Goal: Information Seeking & Learning: Find specific fact

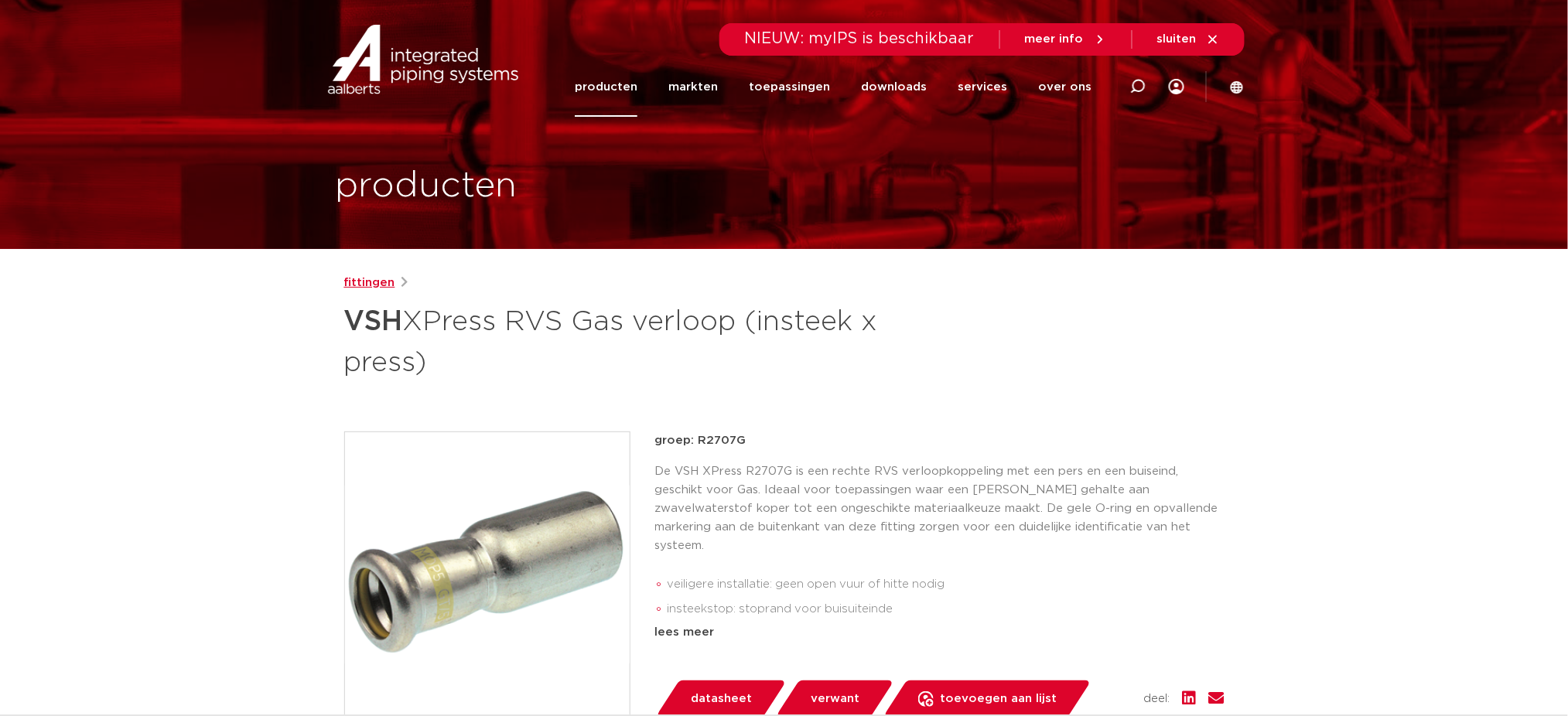
click at [380, 285] on link "fittingen" at bounding box center [369, 283] width 51 height 19
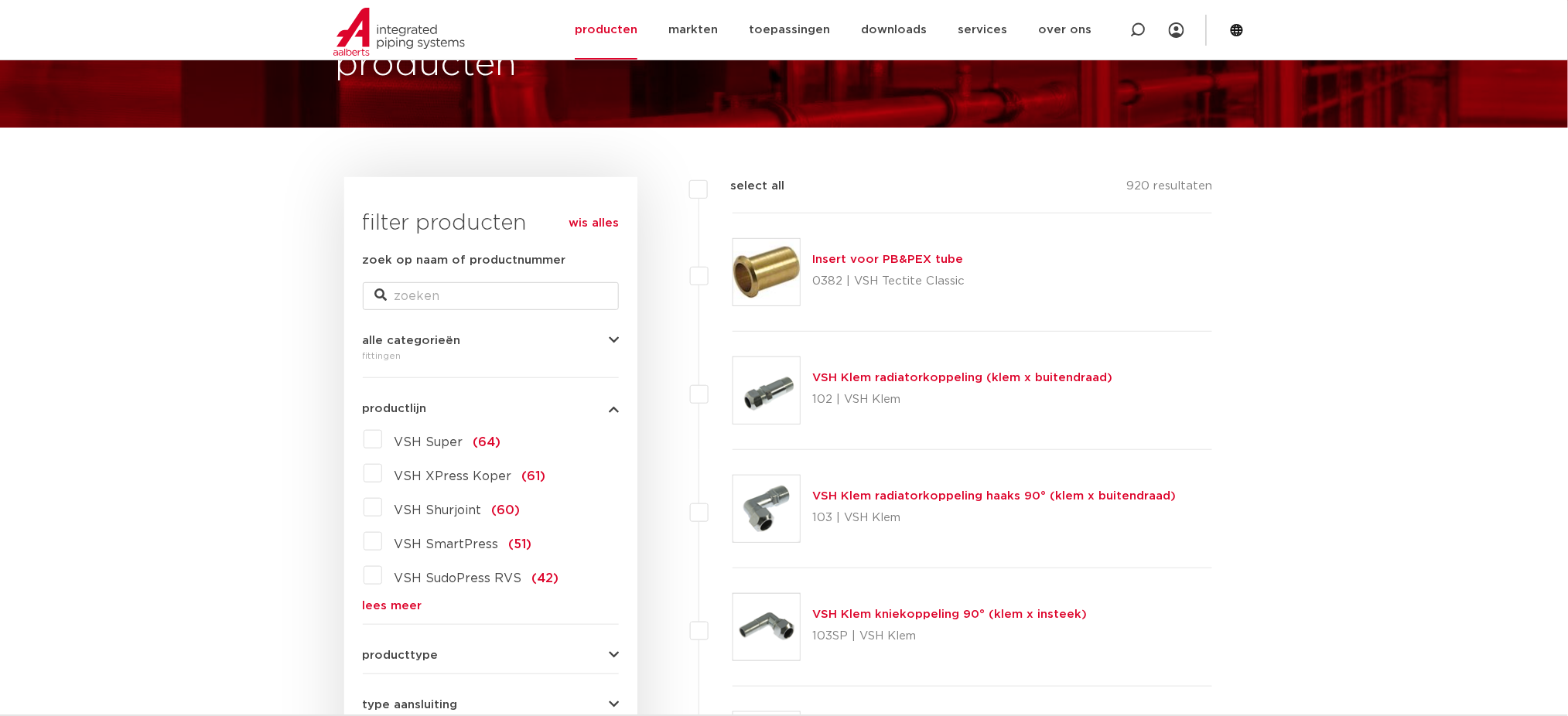
scroll to position [102, 0]
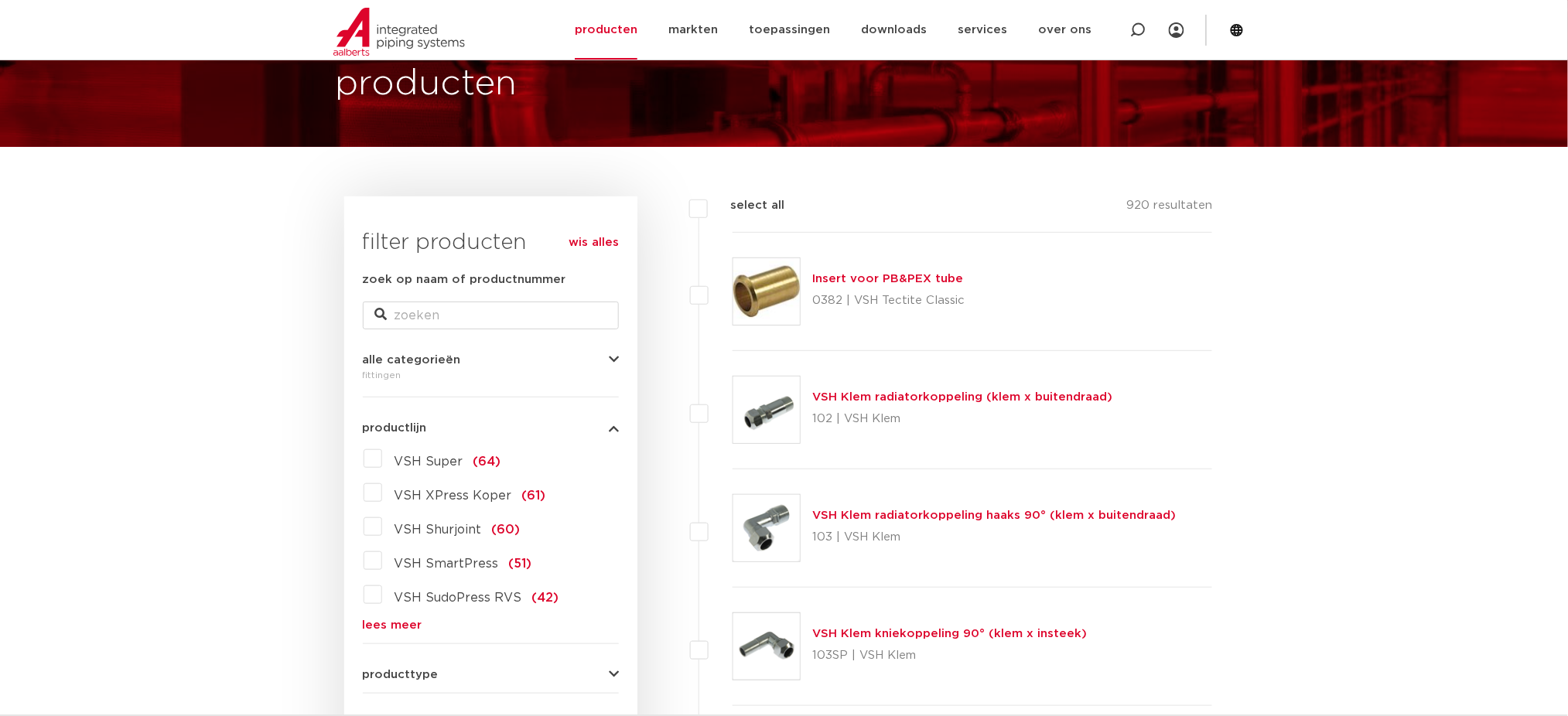
click at [380, 624] on link "lees meer" at bounding box center [491, 626] width 256 height 12
click at [382, 628] on label "VSH XPress RVS (39)" at bounding box center [460, 629] width 156 height 25
click at [0, 0] on input "VSH XPress RVS (39)" at bounding box center [0, 0] width 0 height 0
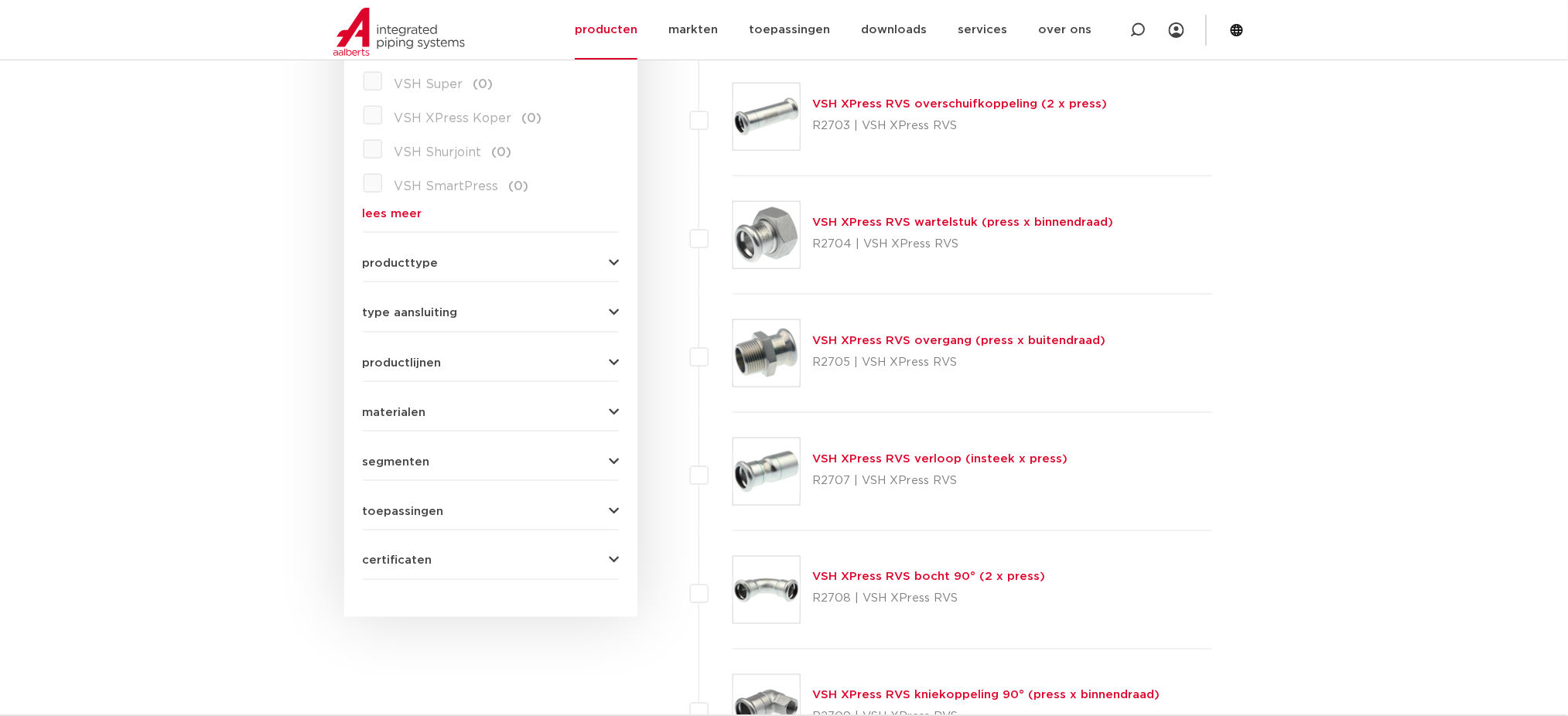
scroll to position [514, 0]
click at [393, 211] on link "lees meer" at bounding box center [491, 214] width 256 height 12
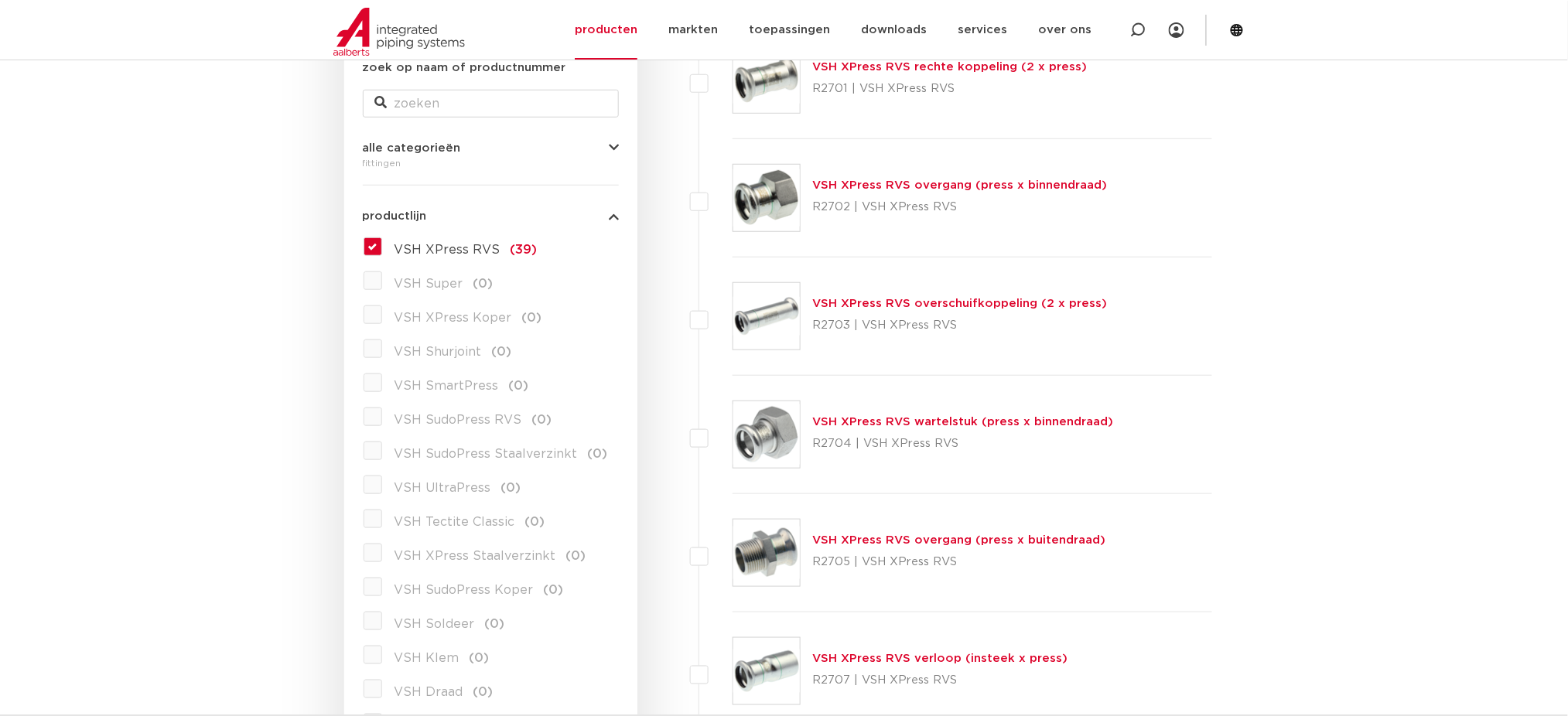
scroll to position [308, 0]
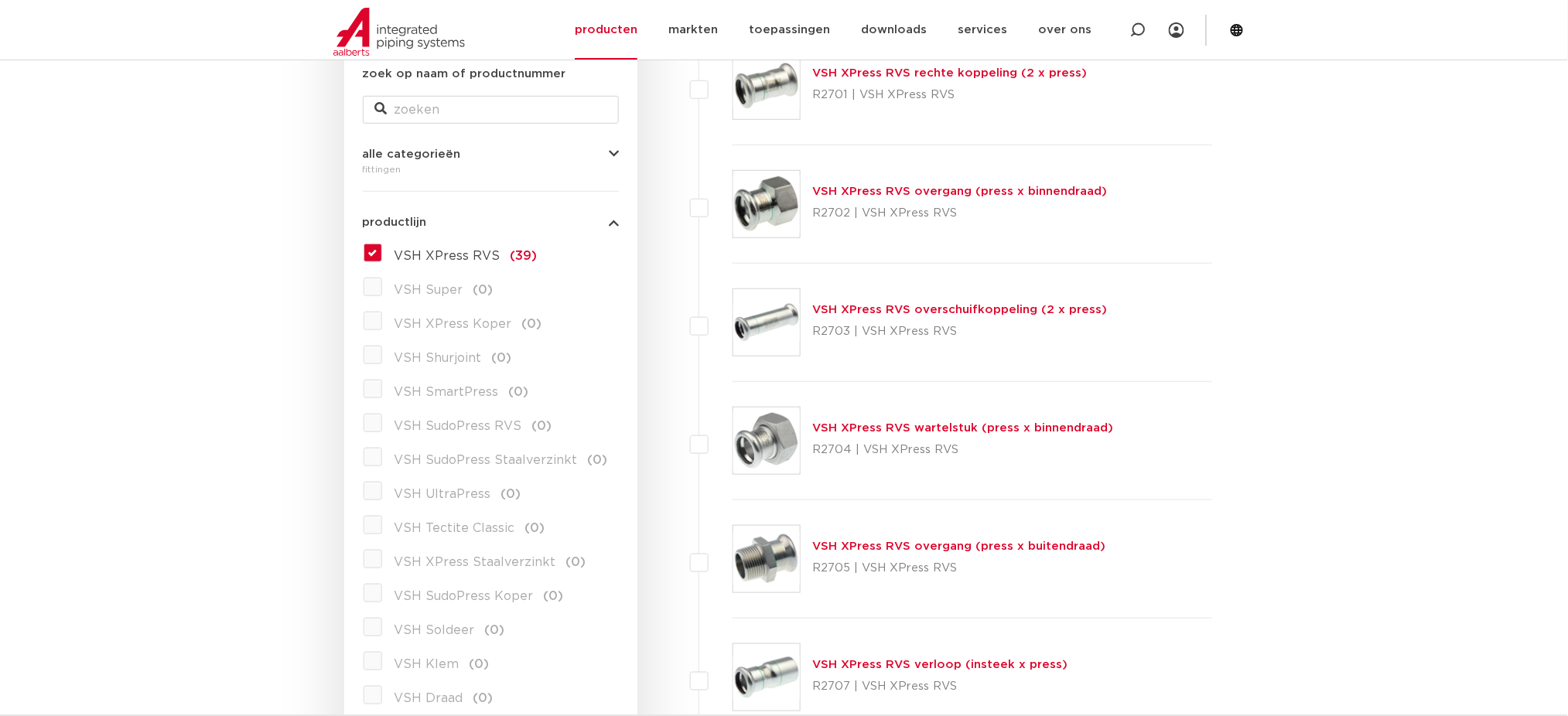
click at [382, 252] on label "VSH XPress RVS (39)" at bounding box center [460, 252] width 156 height 25
click at [0, 0] on input "VSH XPress RVS (39)" at bounding box center [0, 0] width 0 height 0
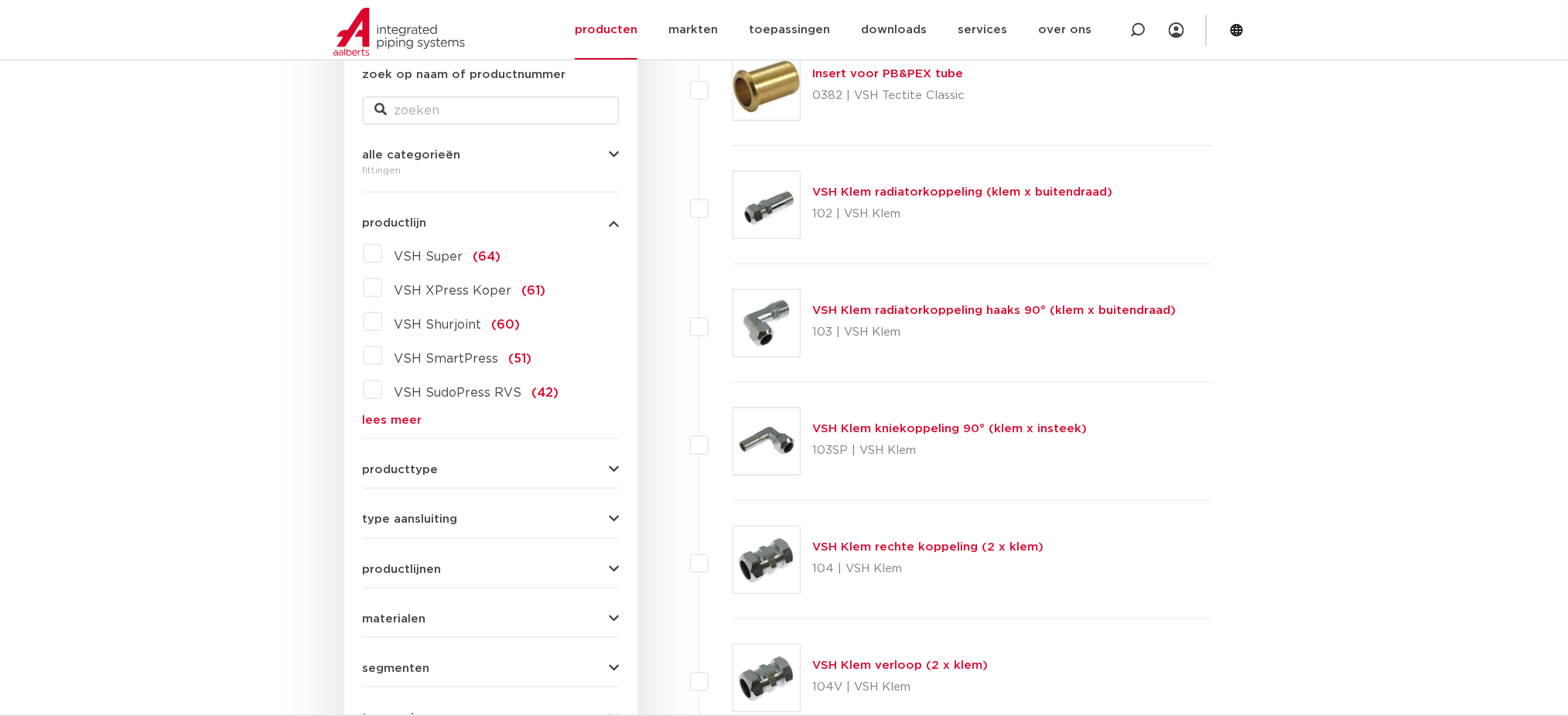
click at [378, 415] on link "lees meer" at bounding box center [491, 420] width 256 height 12
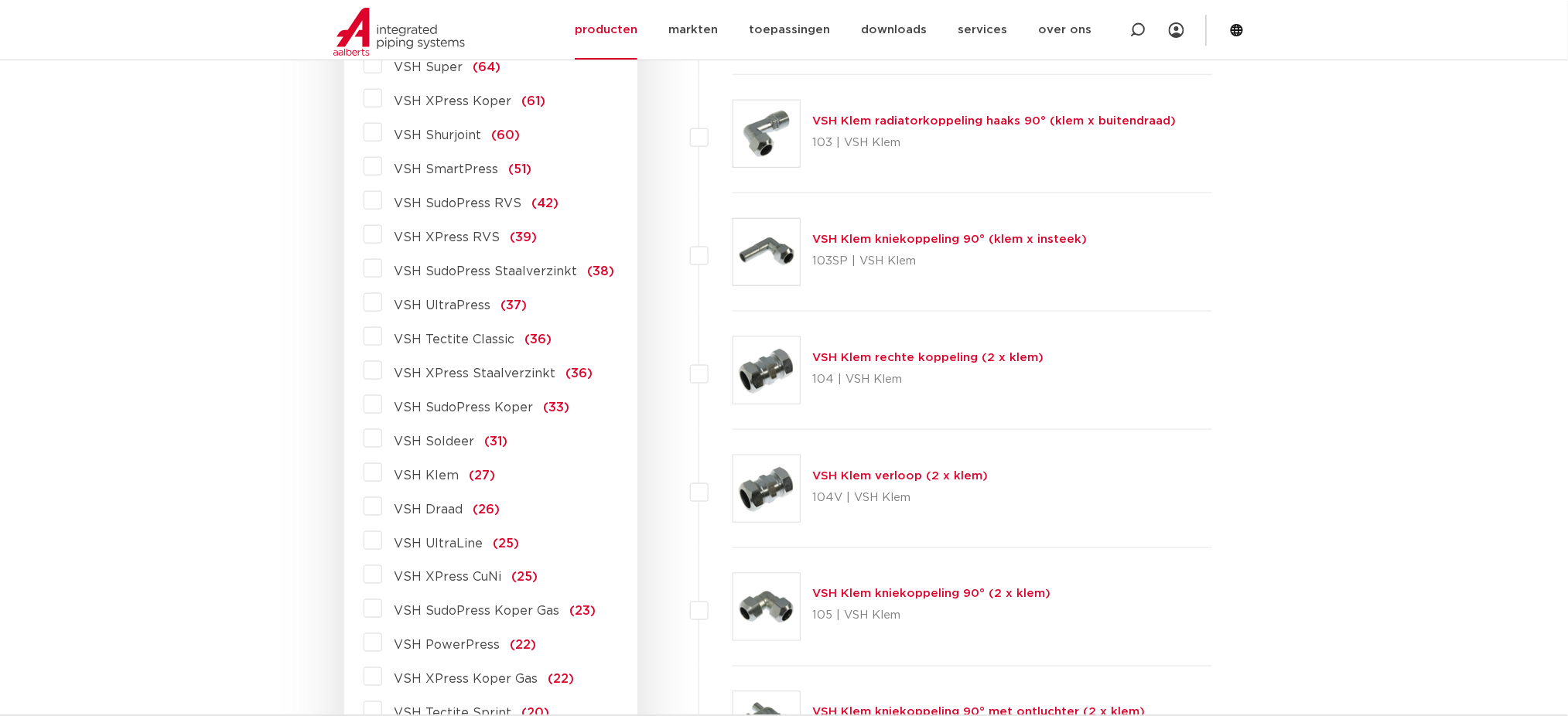
scroll to position [823, 0]
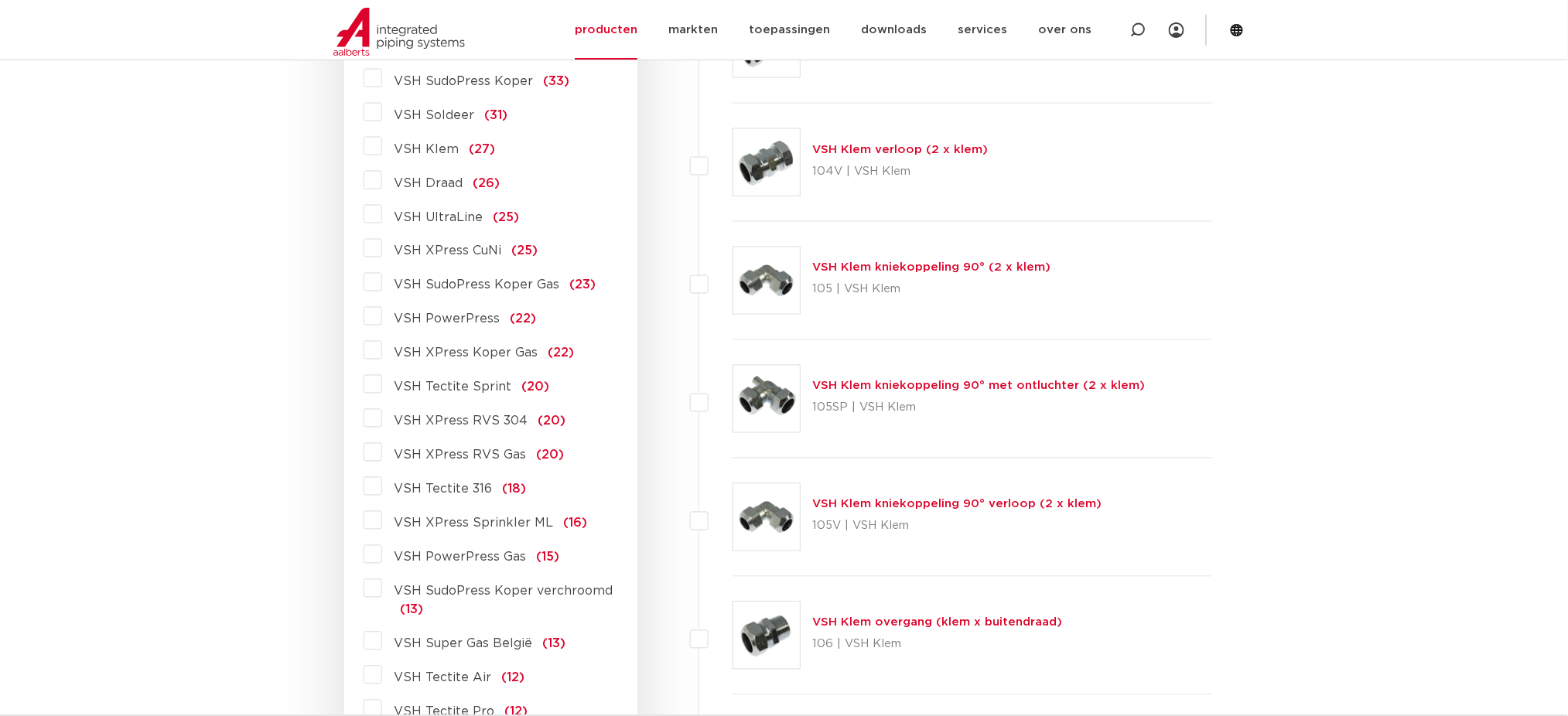
click at [382, 453] on label "VSH XPress RVS Gas (20)" at bounding box center [474, 452] width 183 height 25
click at [0, 0] on input "VSH XPress RVS Gas (20)" at bounding box center [0, 0] width 0 height 0
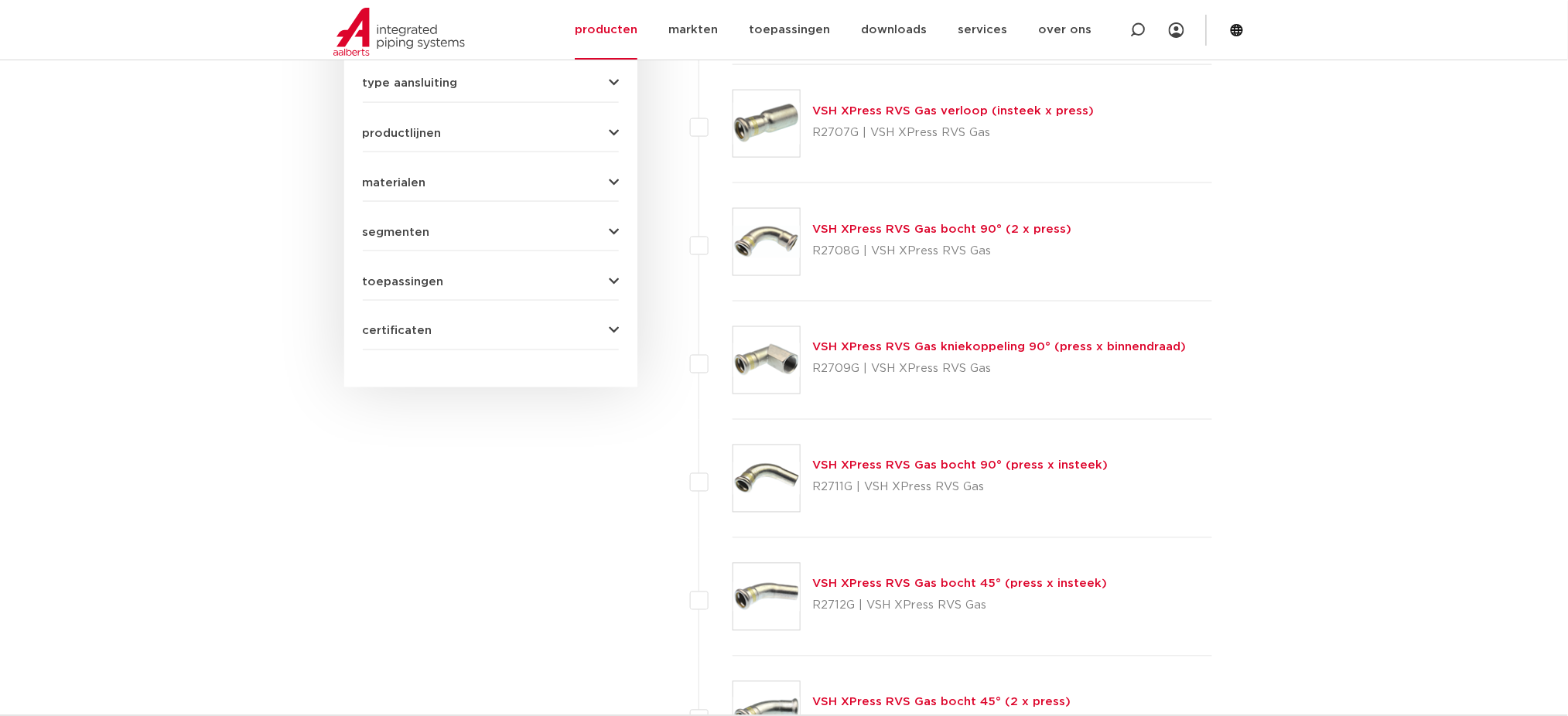
scroll to position [617, 0]
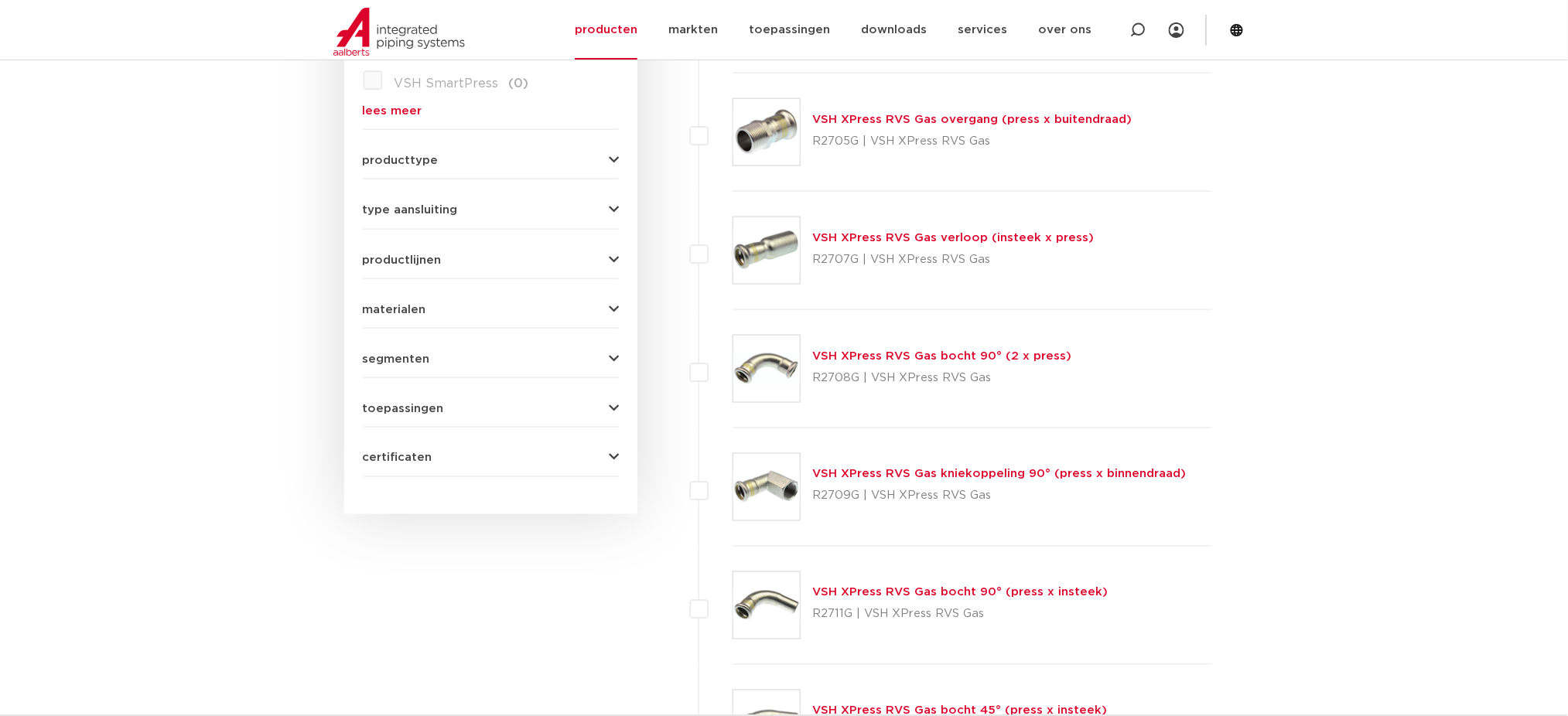
click at [879, 355] on link "VSH XPress RVS Gas bocht 90° (2 x press)" at bounding box center [941, 357] width 259 height 12
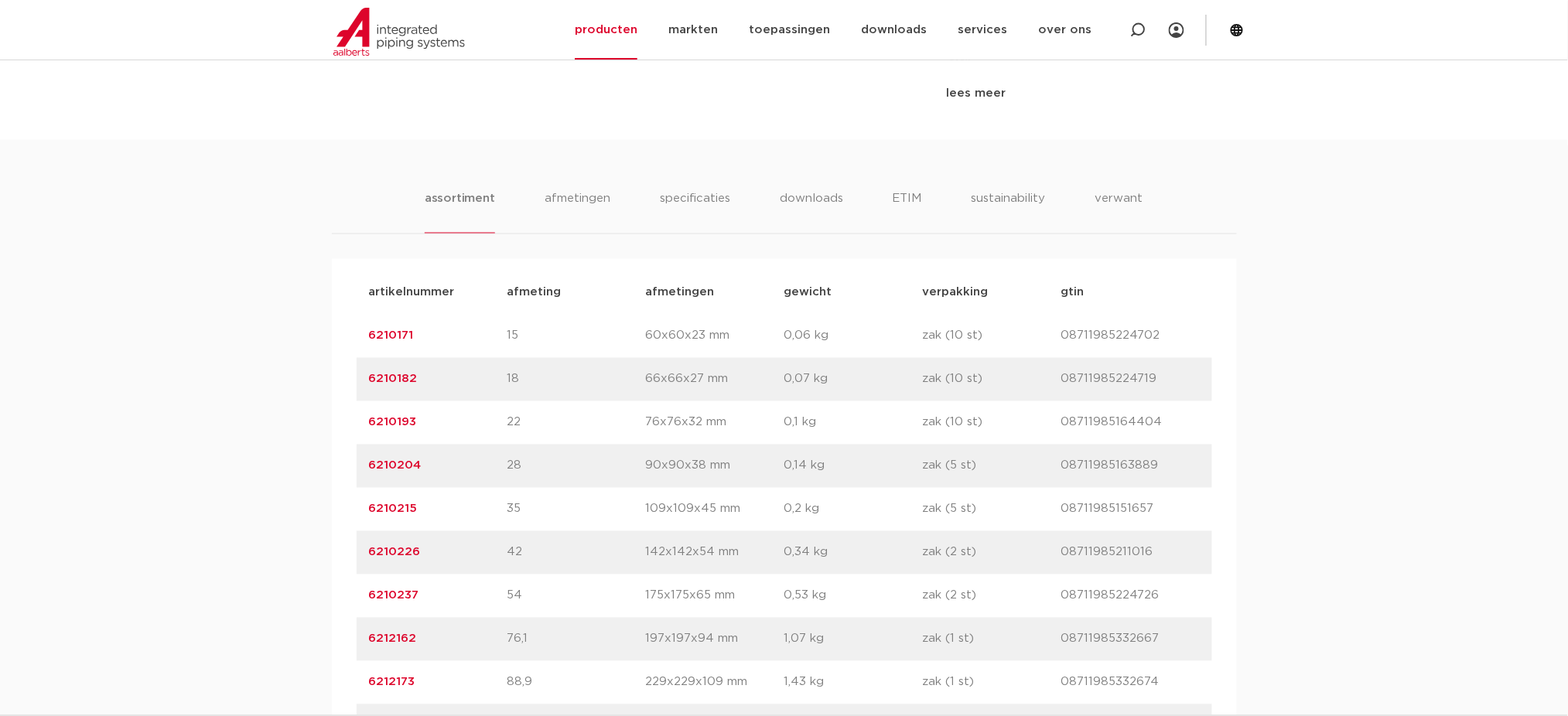
scroll to position [928, 0]
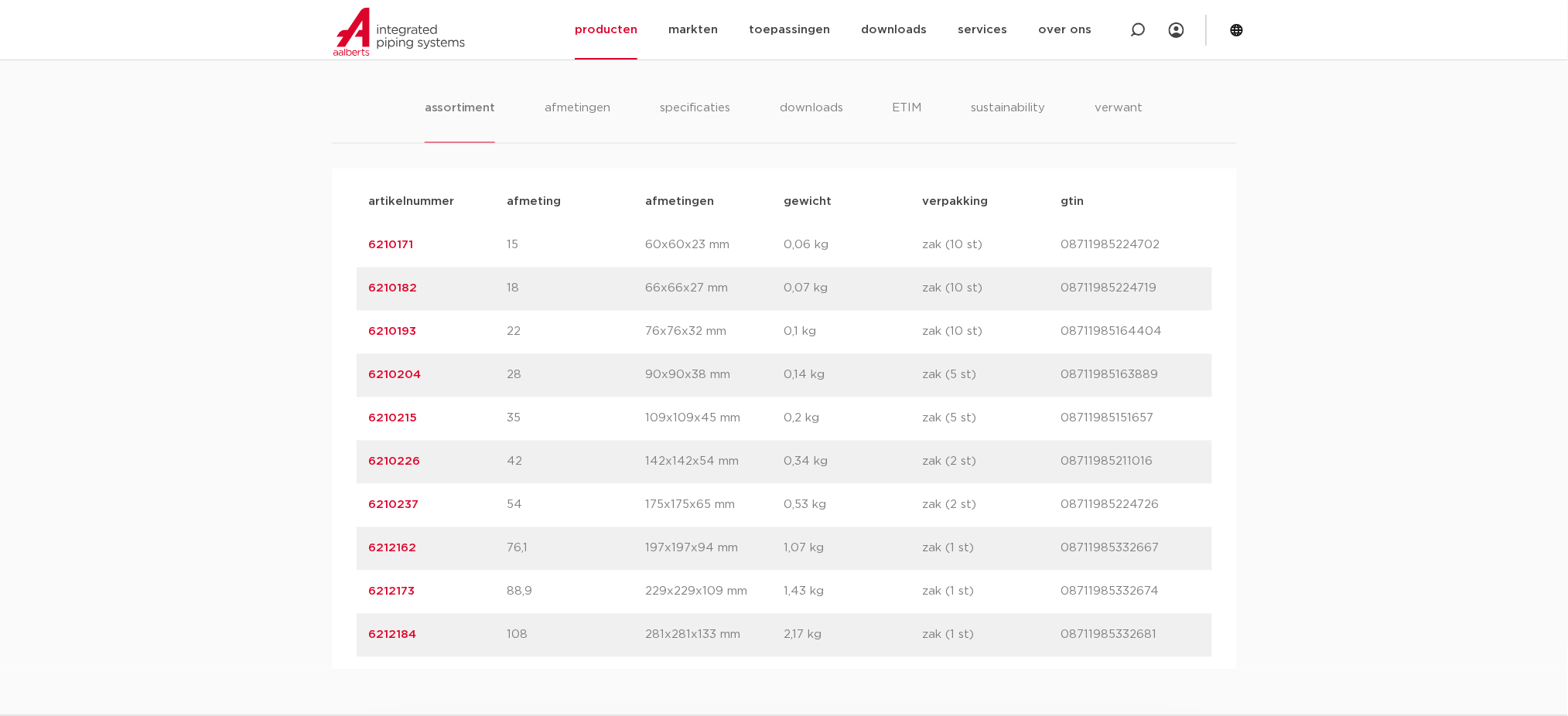
drag, startPoint x: 419, startPoint y: 499, endPoint x: 355, endPoint y: 488, distance: 64.9
click at [343, 489] on div "artikelnummer afmeting afmetingen gewicht verpakking gtin artikelnummer 6210171…" at bounding box center [784, 419] width 905 height 501
copy link "6210226"
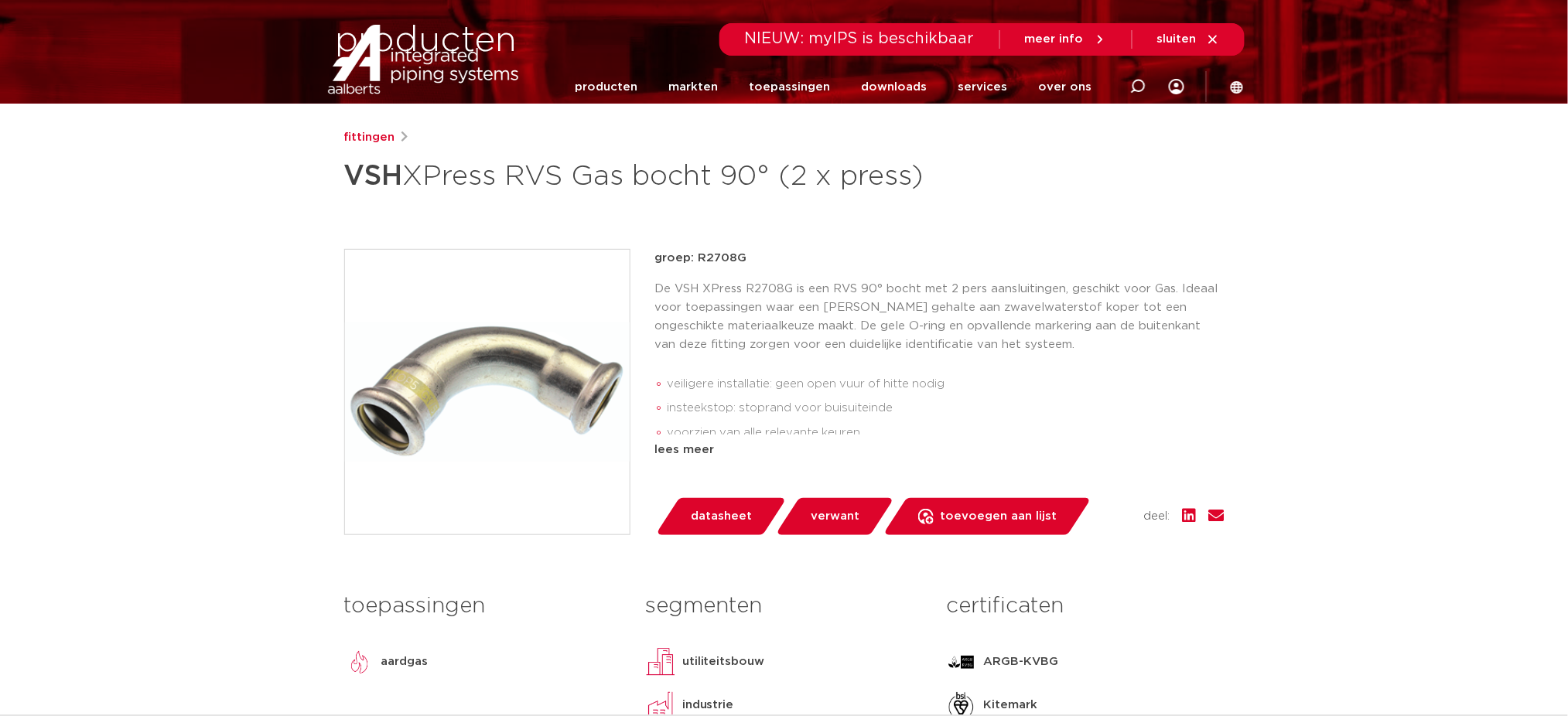
scroll to position [0, 0]
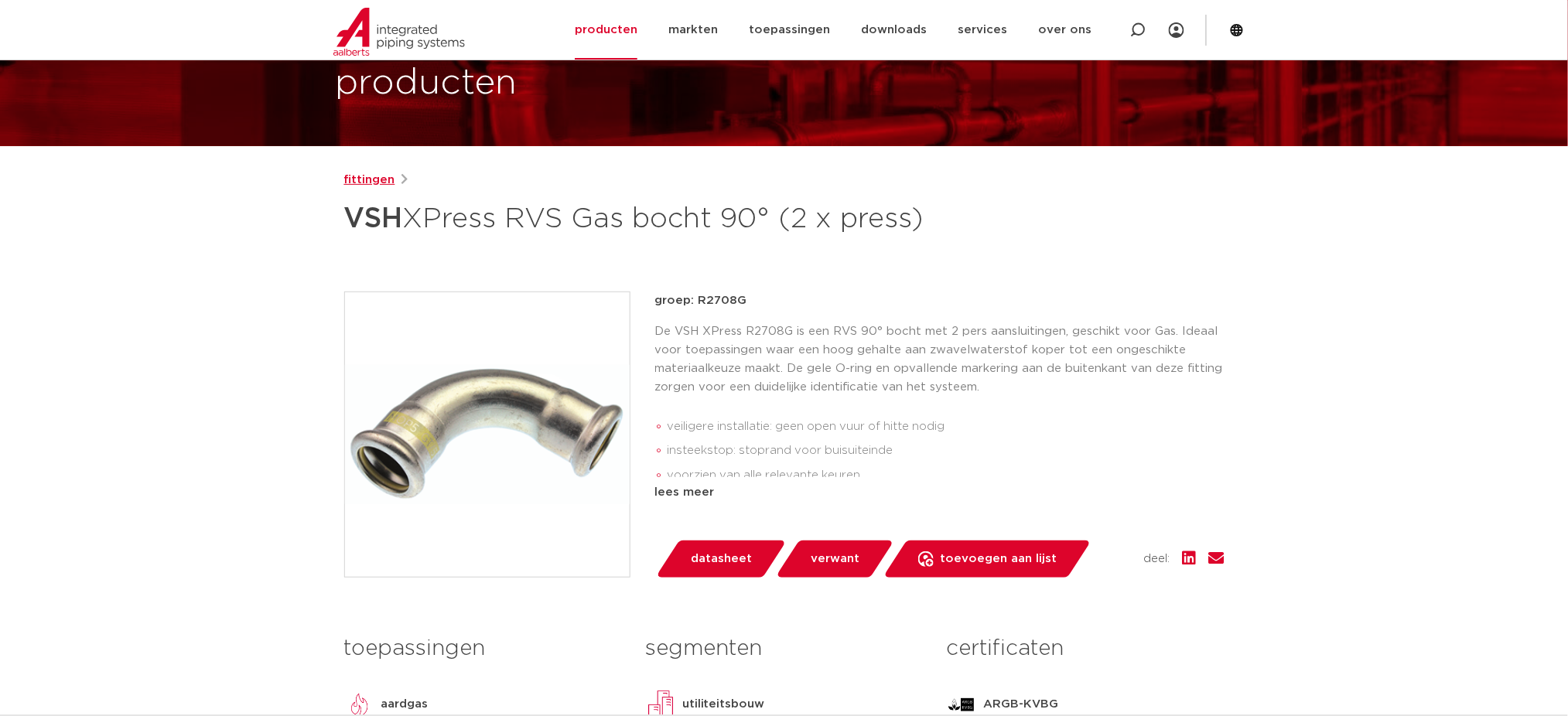
click at [379, 183] on link "fittingen" at bounding box center [369, 180] width 51 height 19
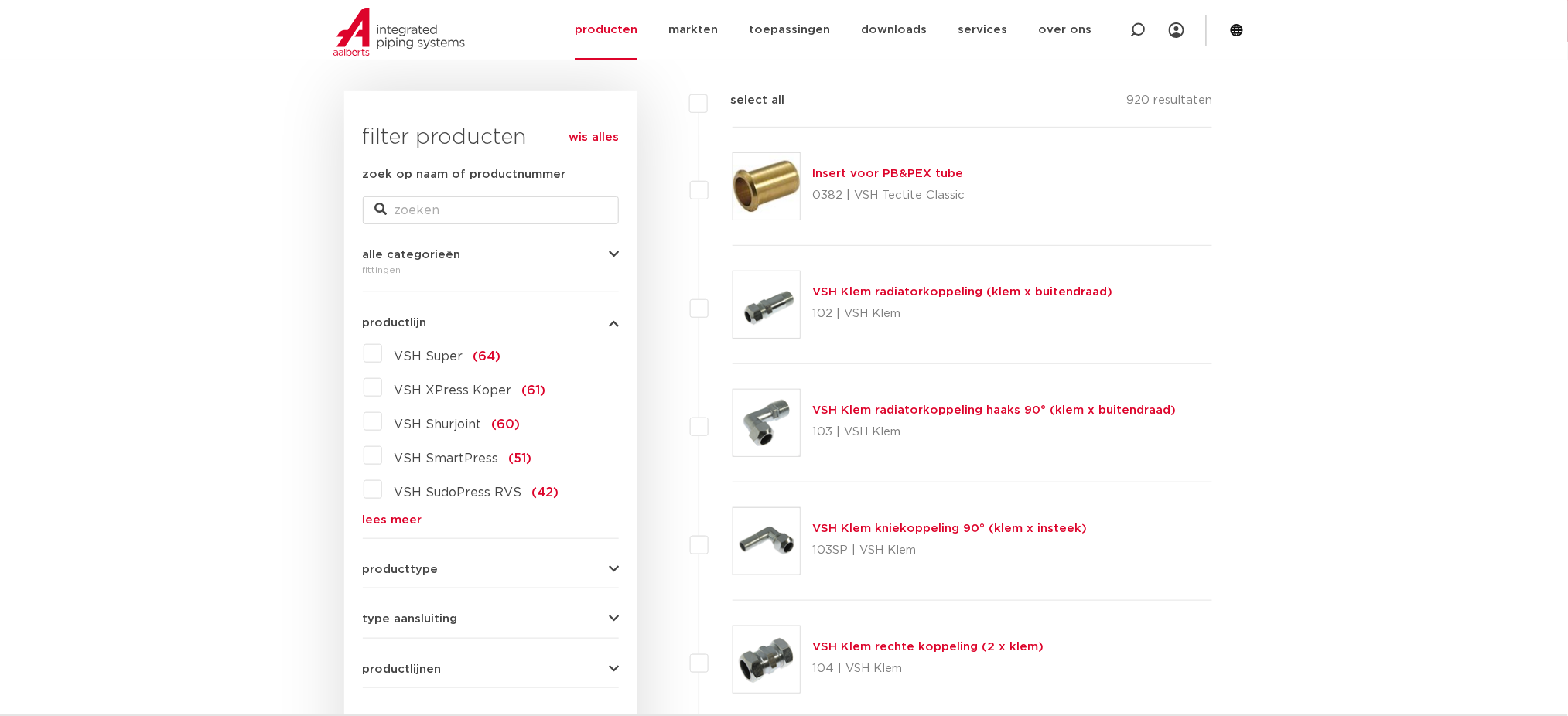
scroll to position [100, 0]
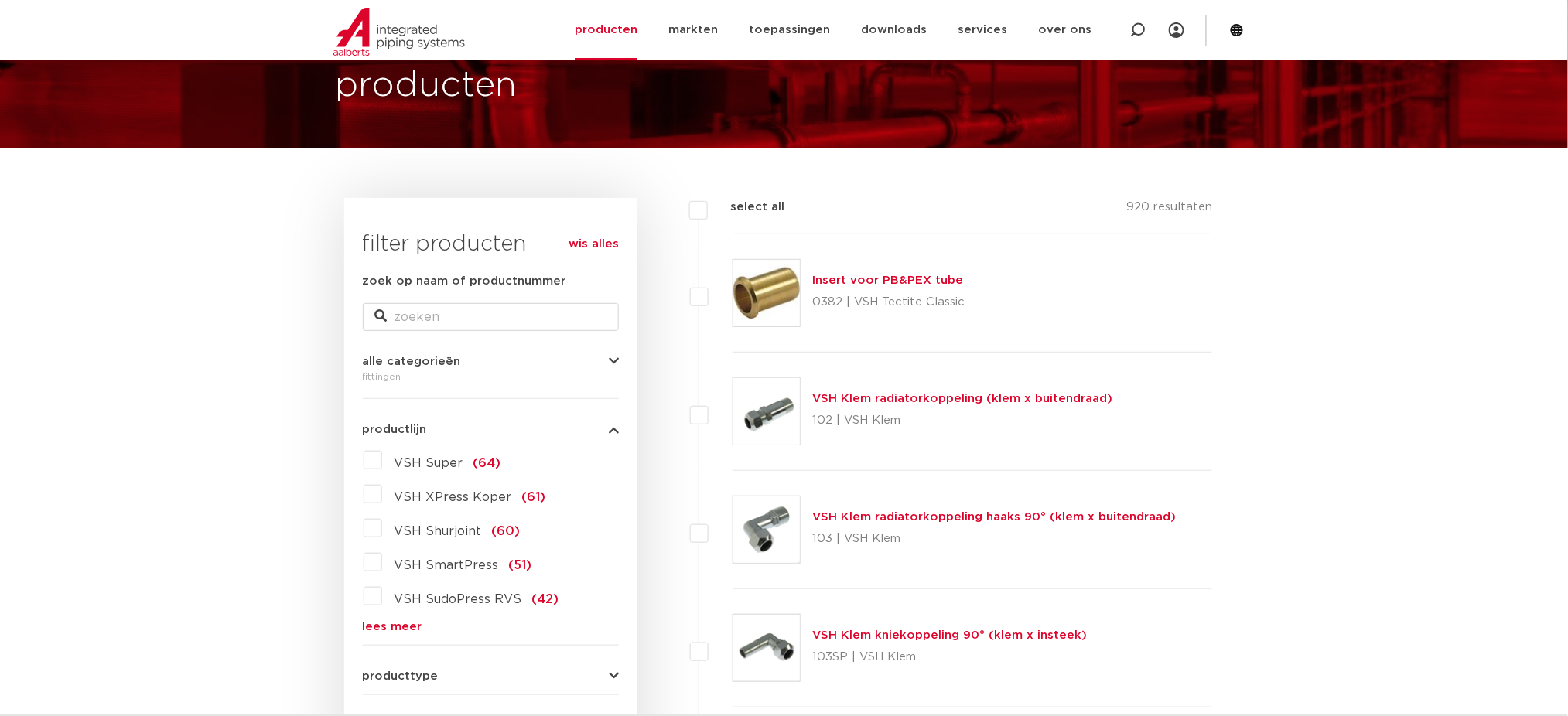
drag, startPoint x: 413, startPoint y: 628, endPoint x: 414, endPoint y: 621, distance: 7.1
click at [413, 627] on link "lees meer" at bounding box center [491, 627] width 256 height 12
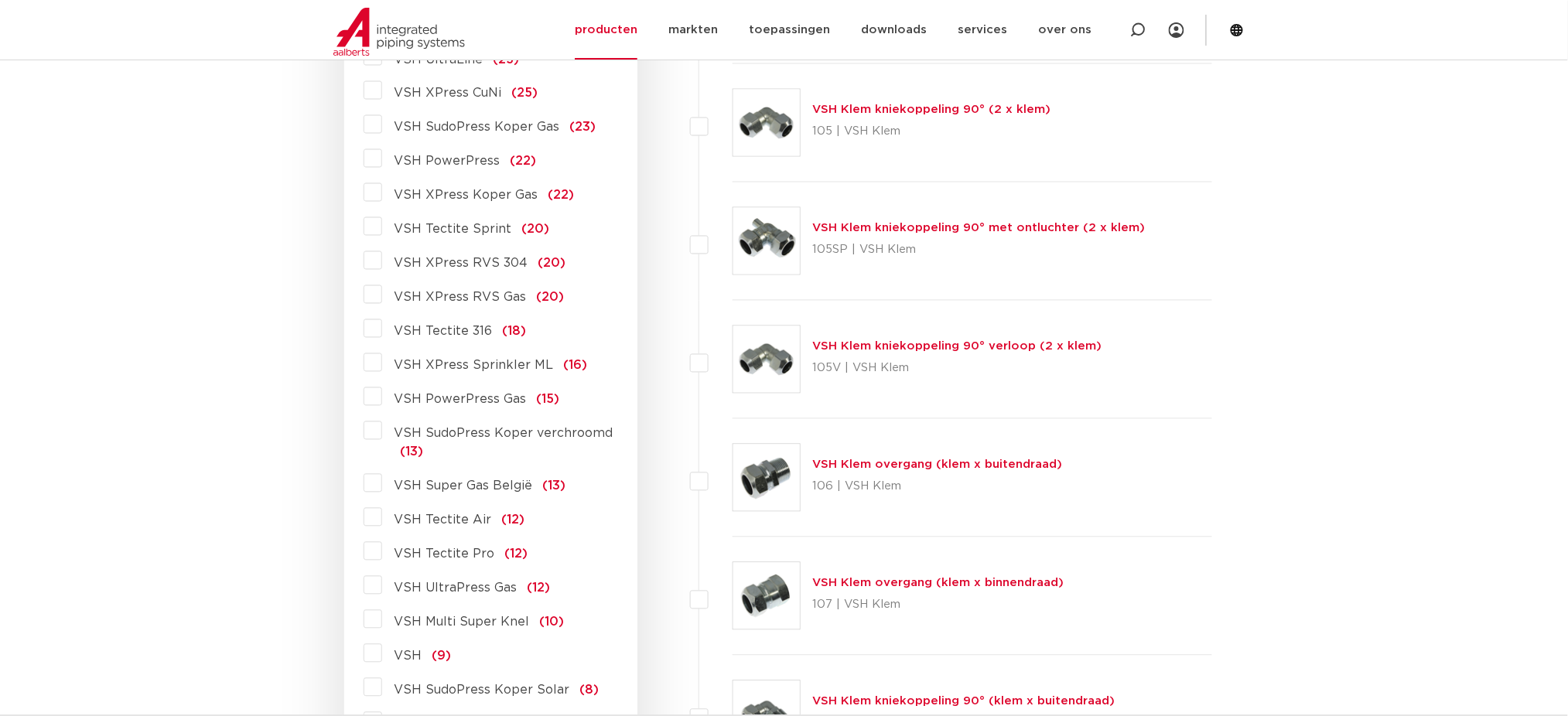
scroll to position [1029, 0]
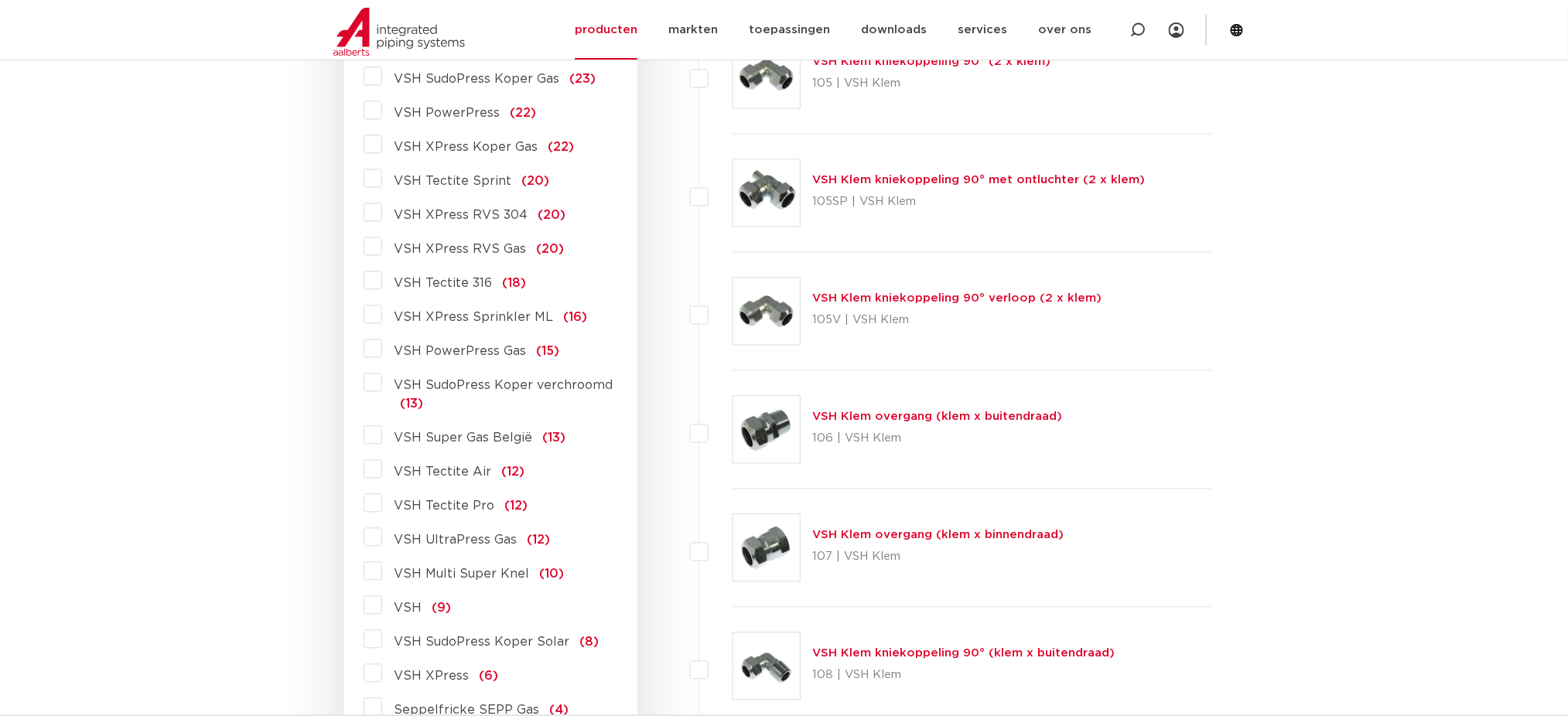
click at [382, 248] on label "VSH XPress RVS Gas (20)" at bounding box center [474, 246] width 183 height 25
click at [0, 0] on input "VSH XPress RVS Gas (20)" at bounding box center [0, 0] width 0 height 0
